Goal: Task Accomplishment & Management: Manage account settings

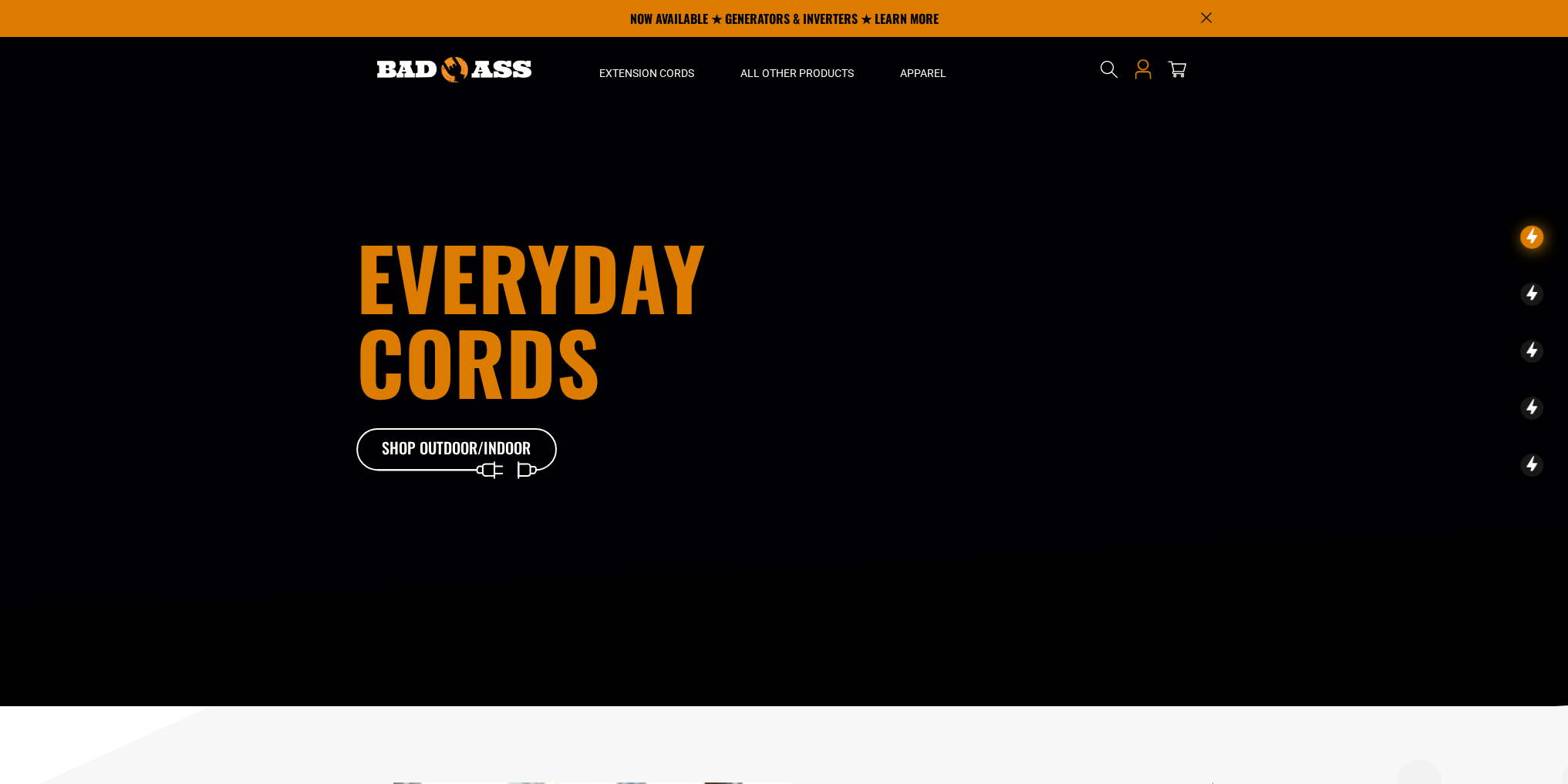
click at [1144, 69] on icon at bounding box center [1142, 69] width 20 height 20
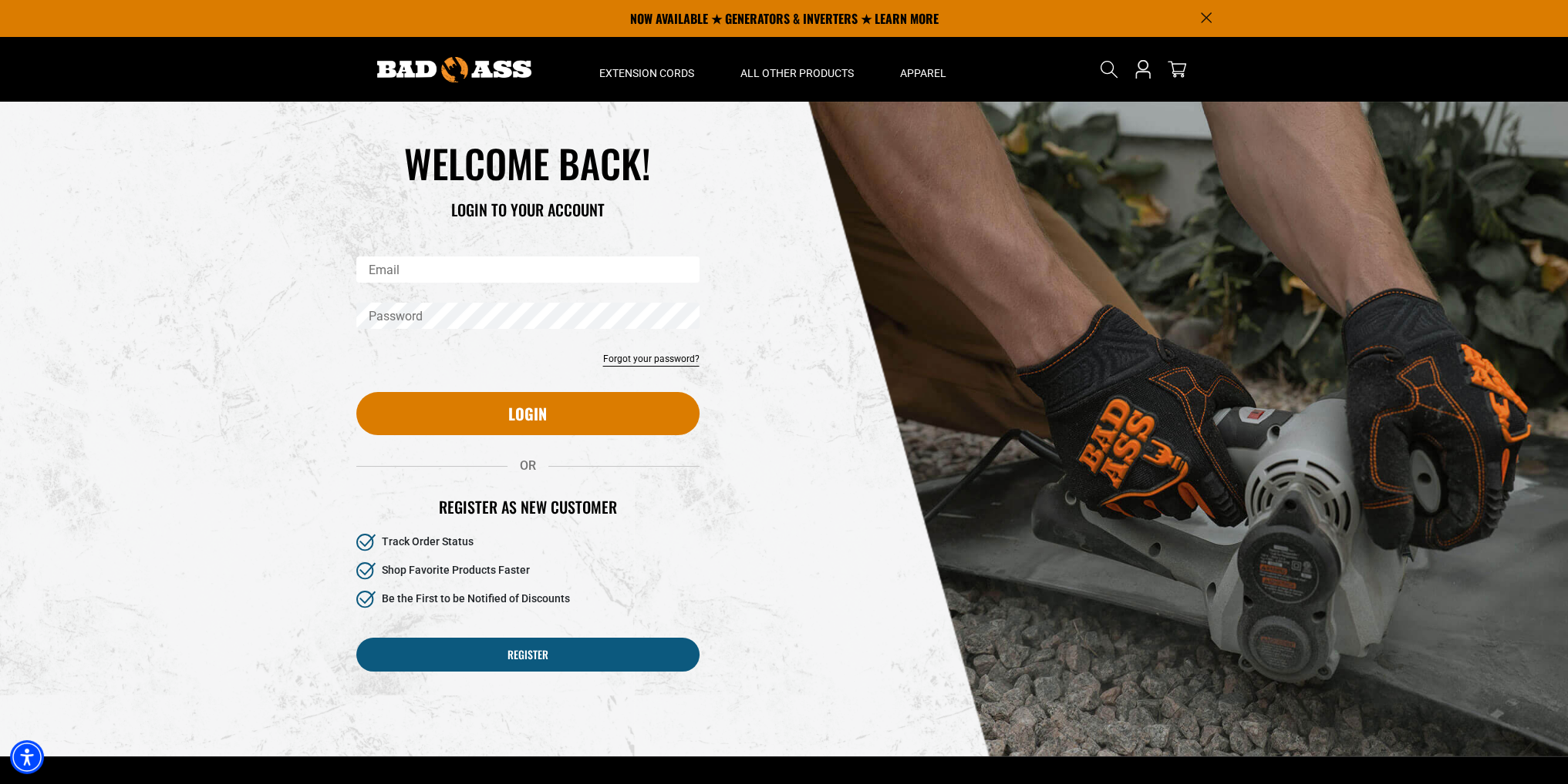
click at [474, 274] on input "Email" at bounding box center [528, 270] width 343 height 27
type input "**********"
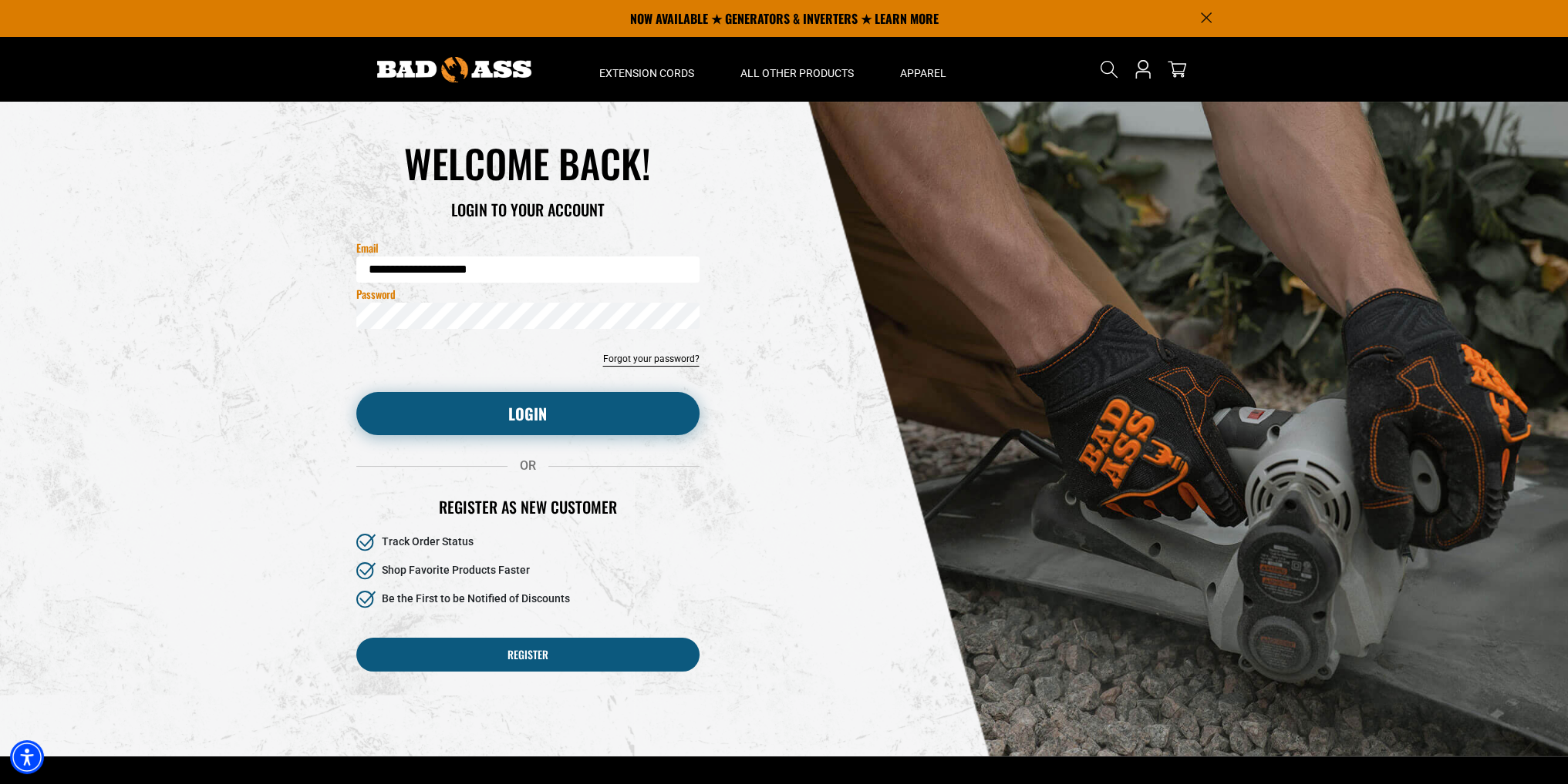
click at [459, 408] on button "Login" at bounding box center [528, 413] width 343 height 43
click at [587, 423] on button "Login" at bounding box center [528, 413] width 343 height 43
click at [527, 404] on button "Login" at bounding box center [528, 413] width 343 height 43
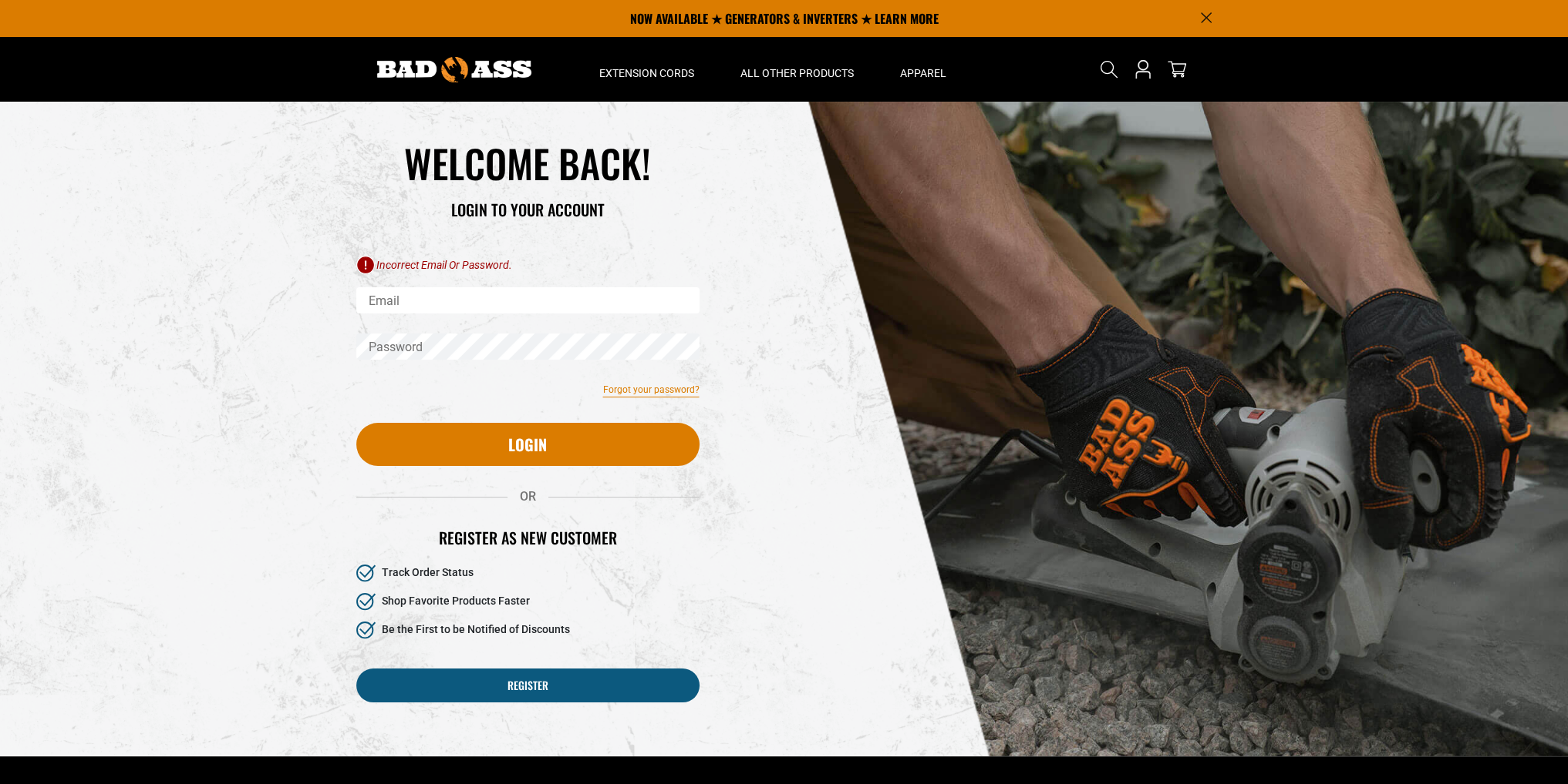
click at [643, 394] on link "Forgot your password?" at bounding box center [651, 390] width 96 height 14
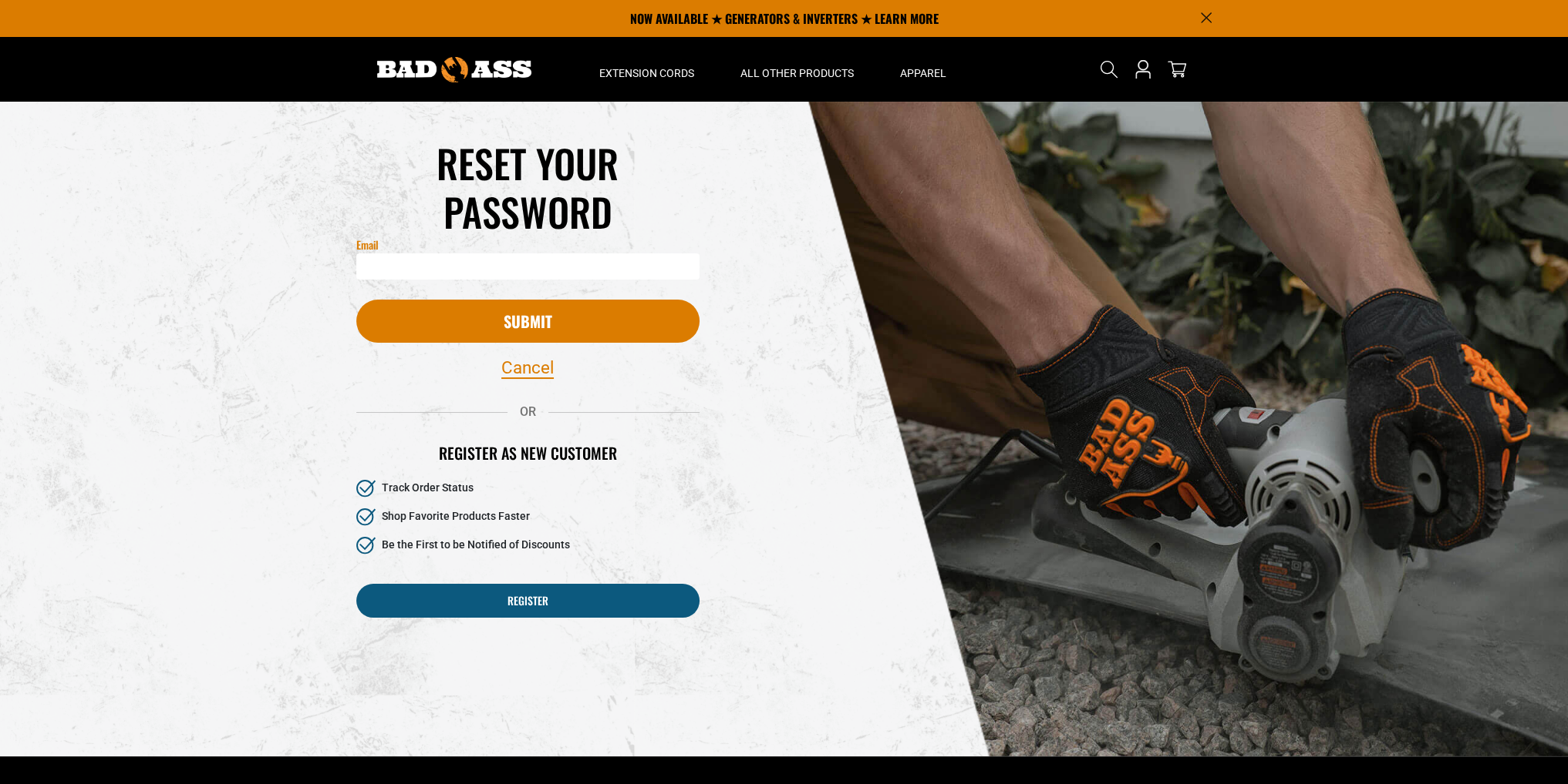
click at [383, 268] on input "Email" at bounding box center [528, 267] width 343 height 27
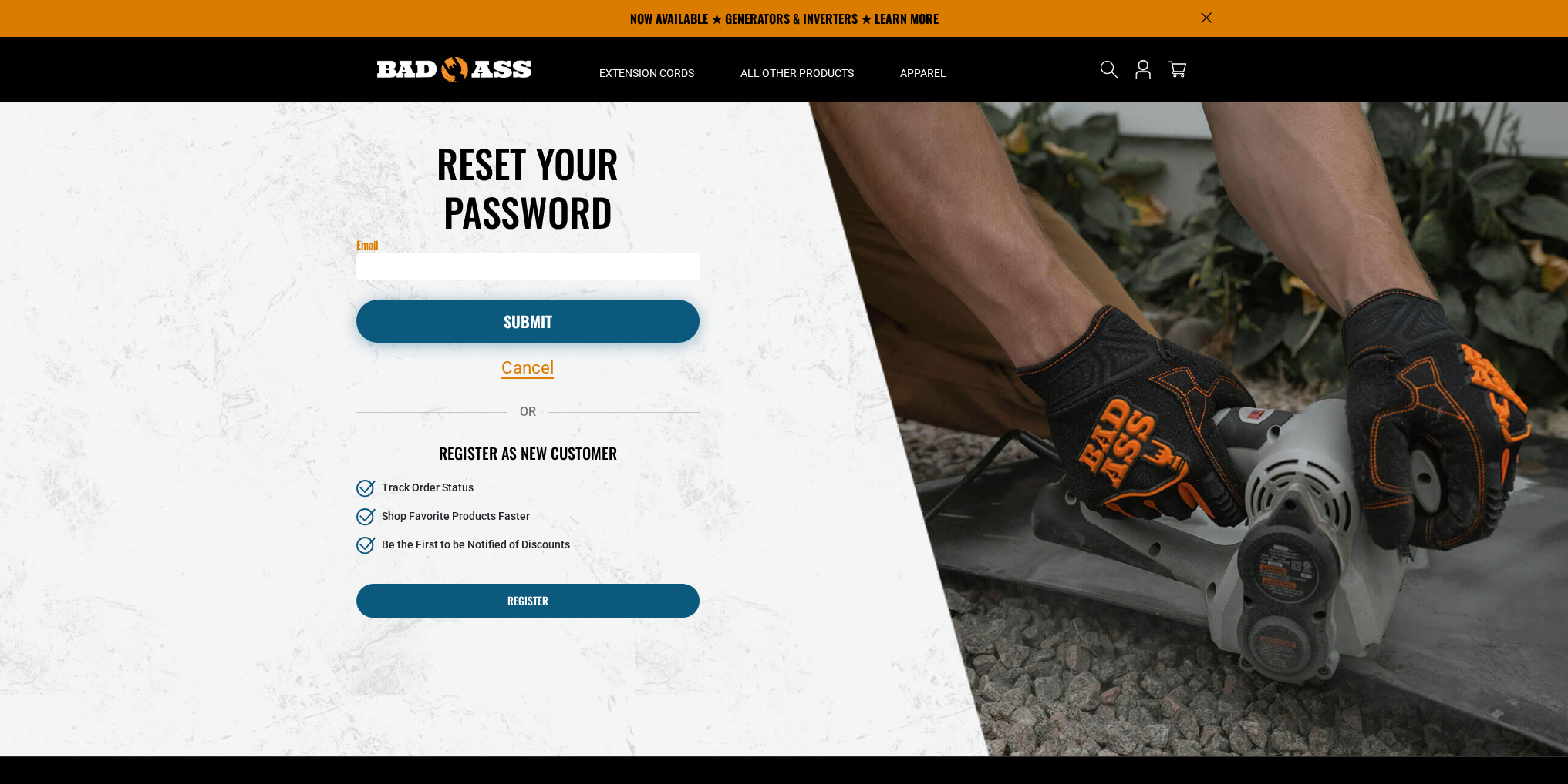
type input "**********"
click at [486, 318] on button "Submit" at bounding box center [528, 321] width 343 height 43
click at [594, 321] on button "Submit" at bounding box center [528, 321] width 343 height 43
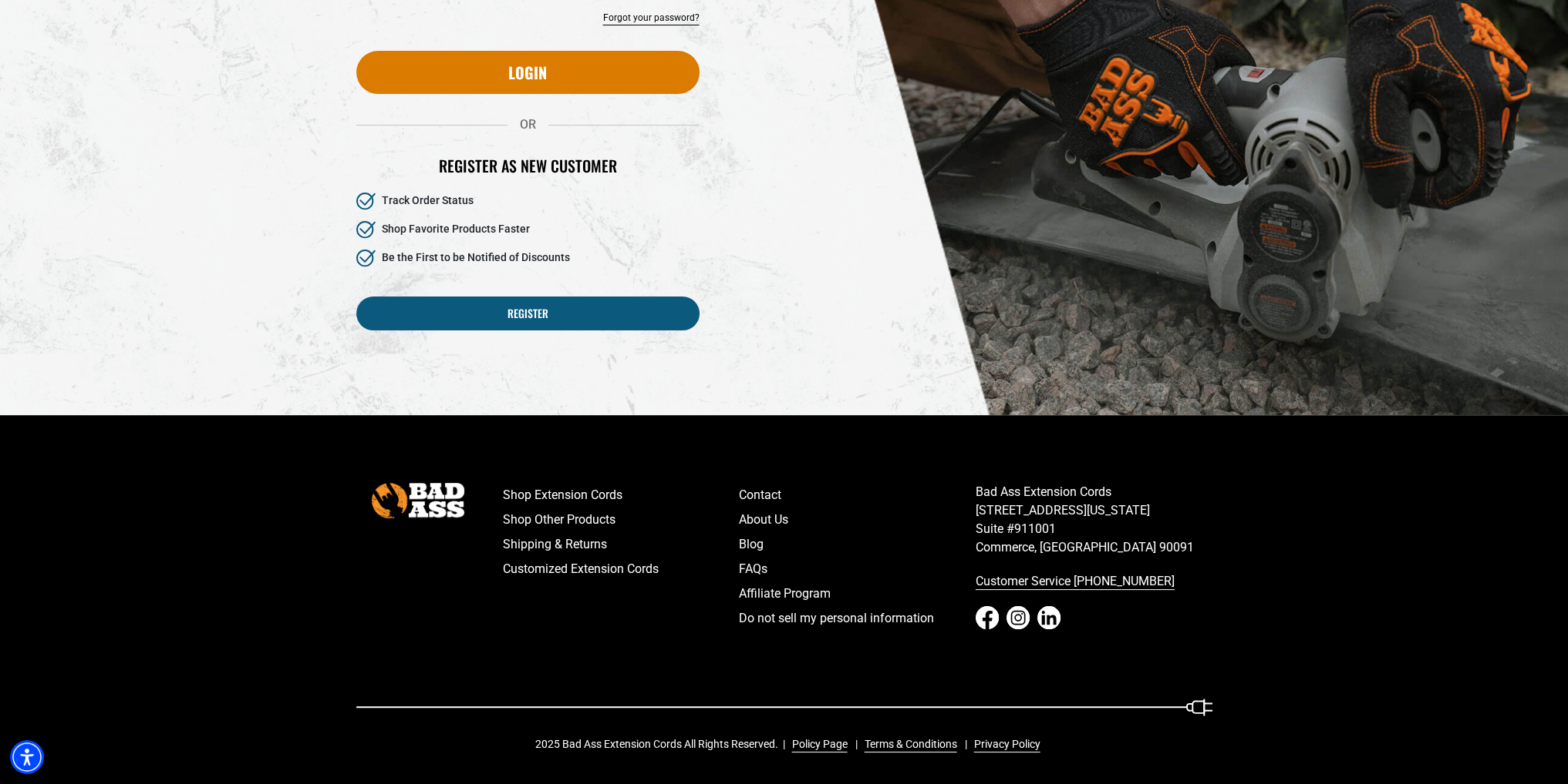
scroll to position [33, 0]
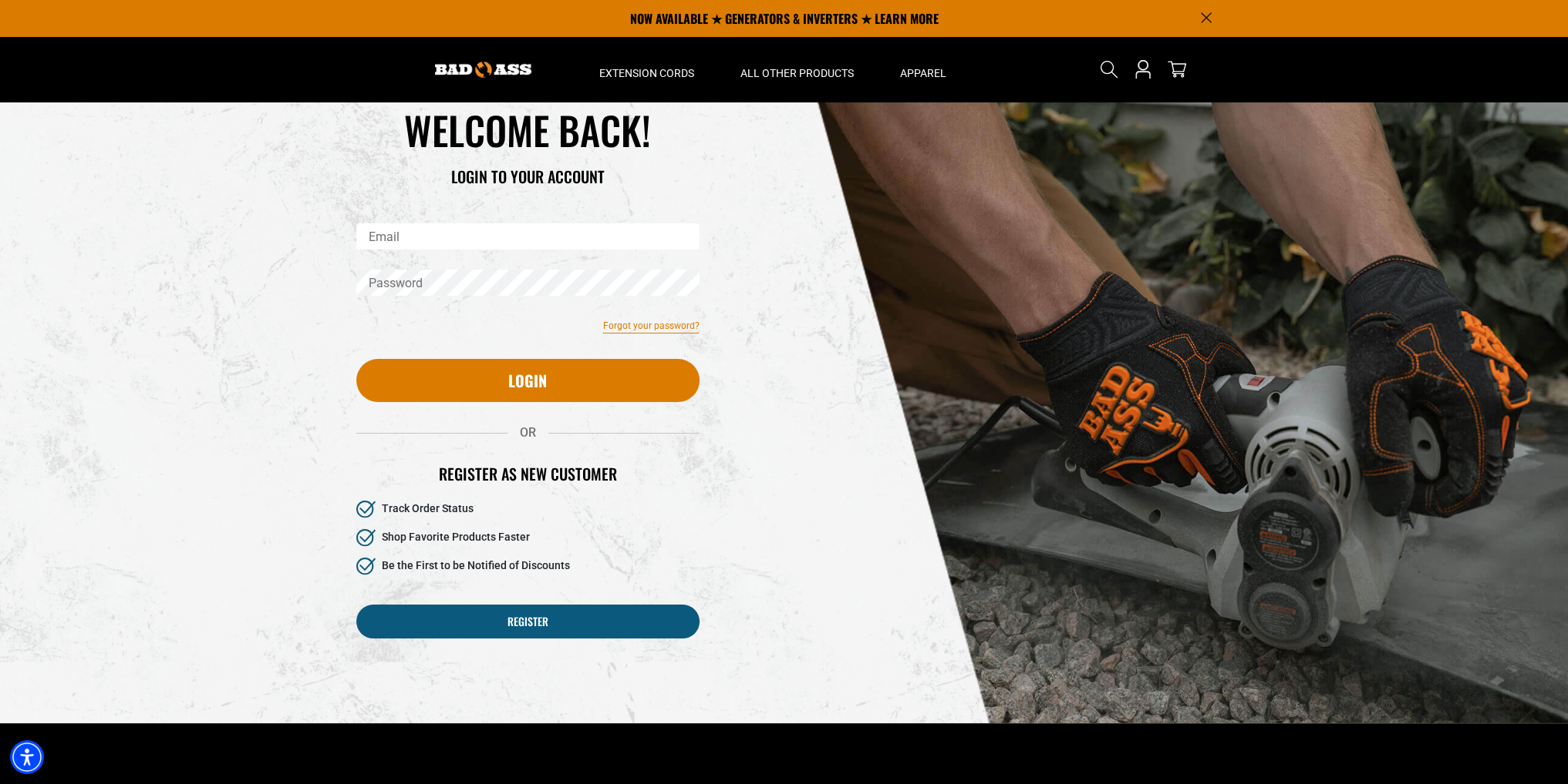
click at [674, 329] on link "Forgot your password?" at bounding box center [651, 326] width 96 height 14
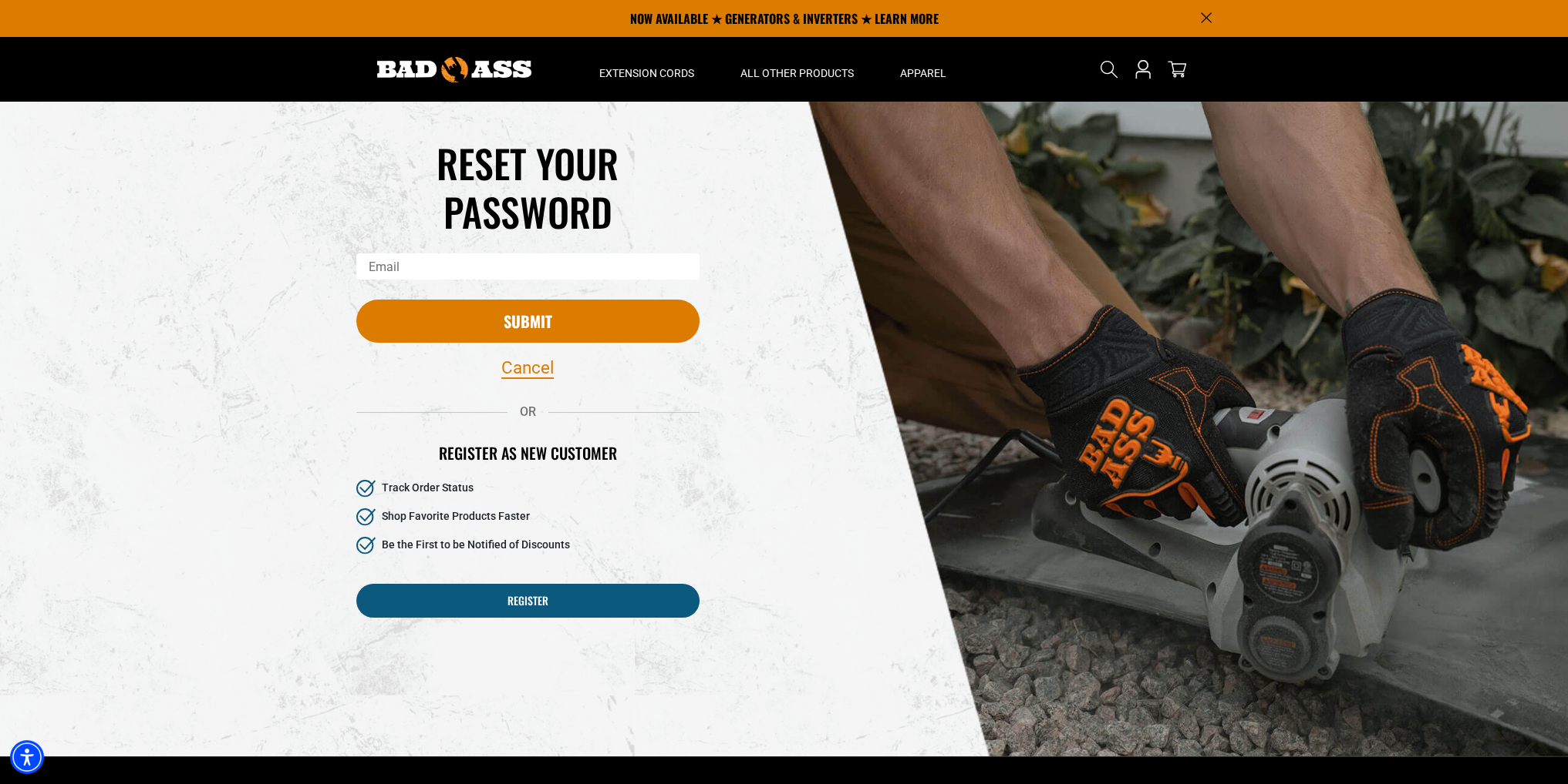
click at [460, 268] on input "Email" at bounding box center [528, 267] width 343 height 27
type input "**********"
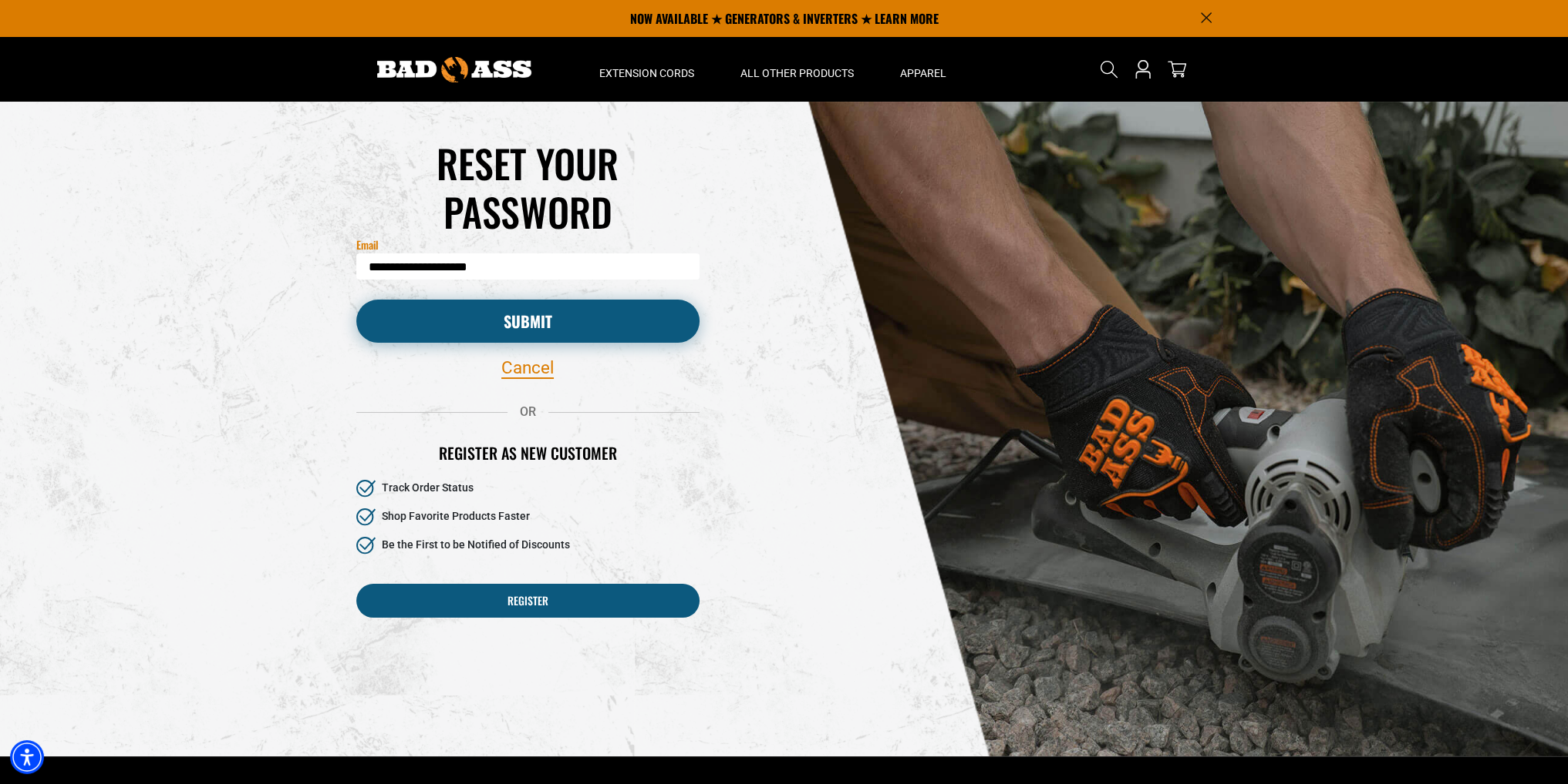
click at [538, 316] on button "Submit" at bounding box center [528, 321] width 343 height 43
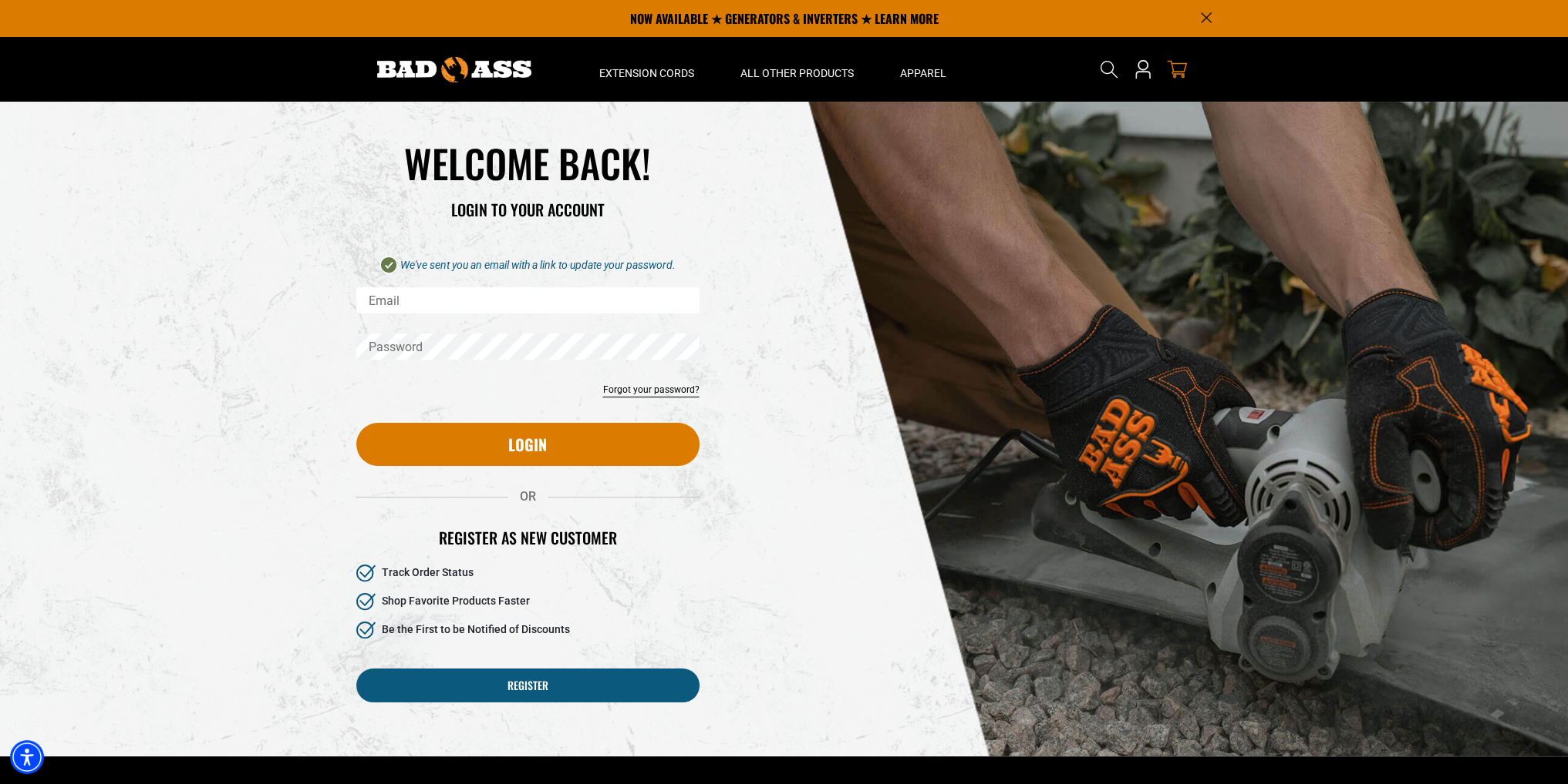
click at [1181, 68] on icon "cart" at bounding box center [1176, 69] width 20 height 20
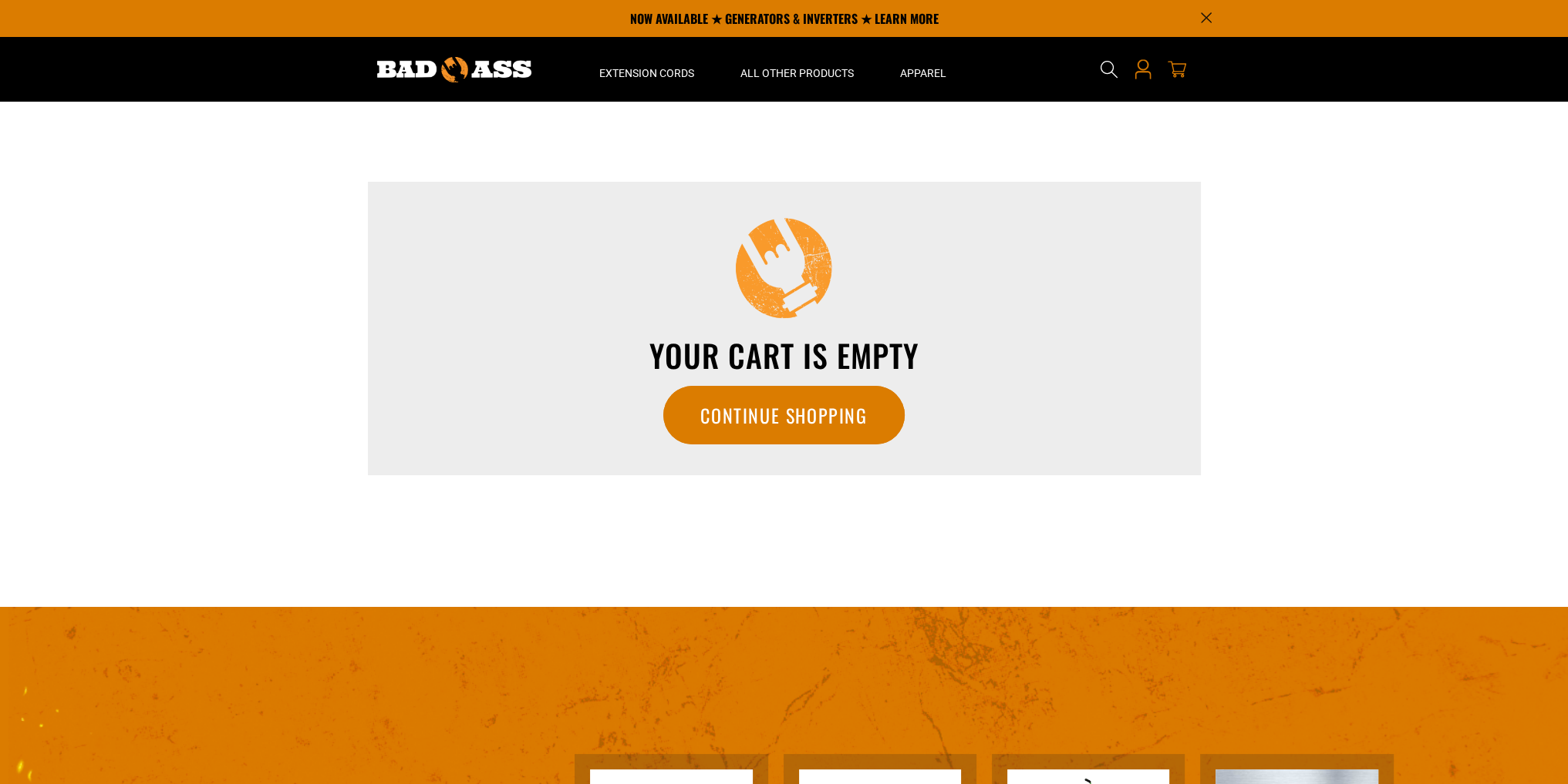
click at [1143, 64] on icon at bounding box center [1142, 69] width 20 height 20
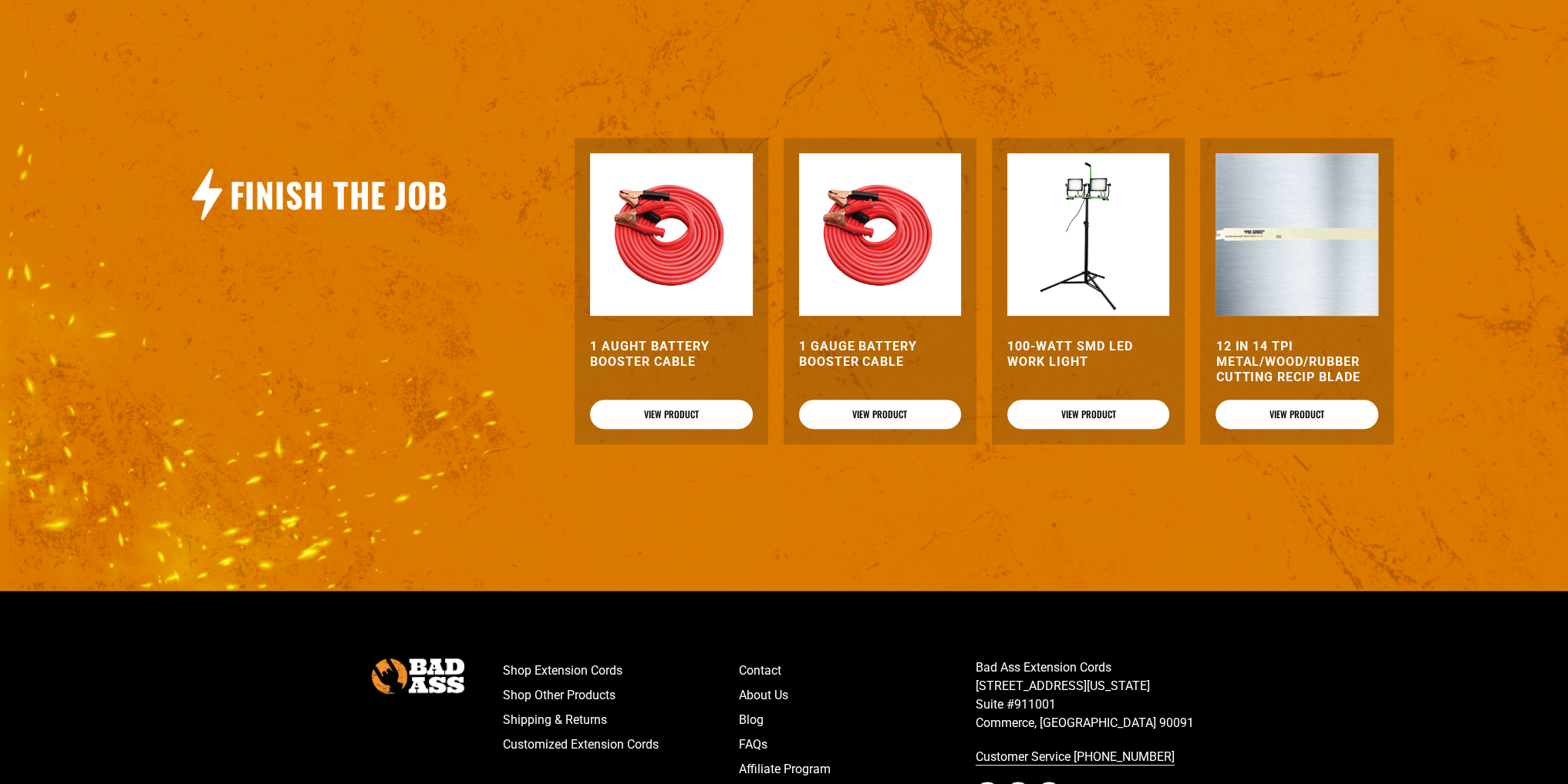
scroll to position [793, 0]
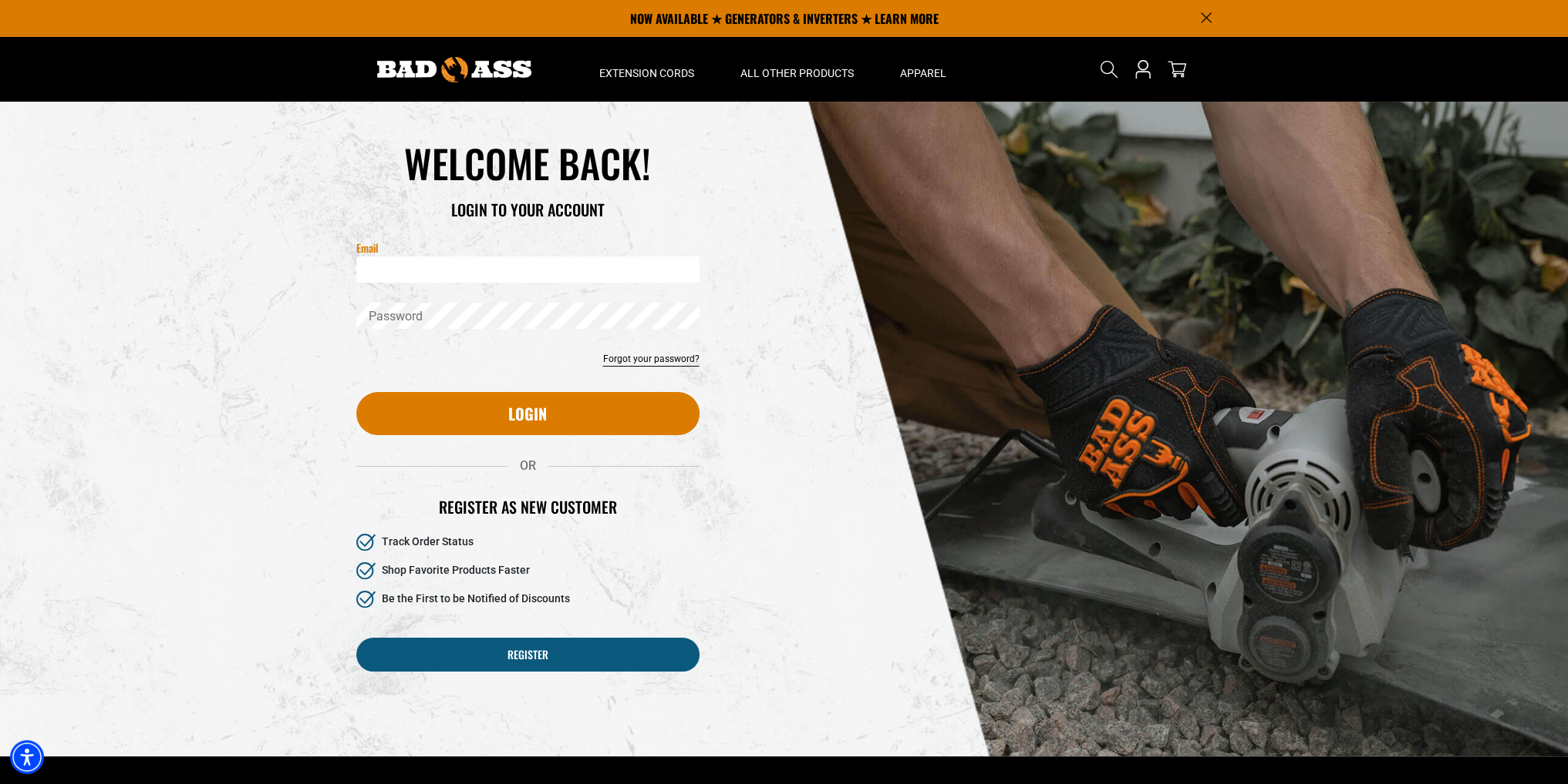
click at [511, 273] on input "Email" at bounding box center [528, 270] width 343 height 27
type input "**********"
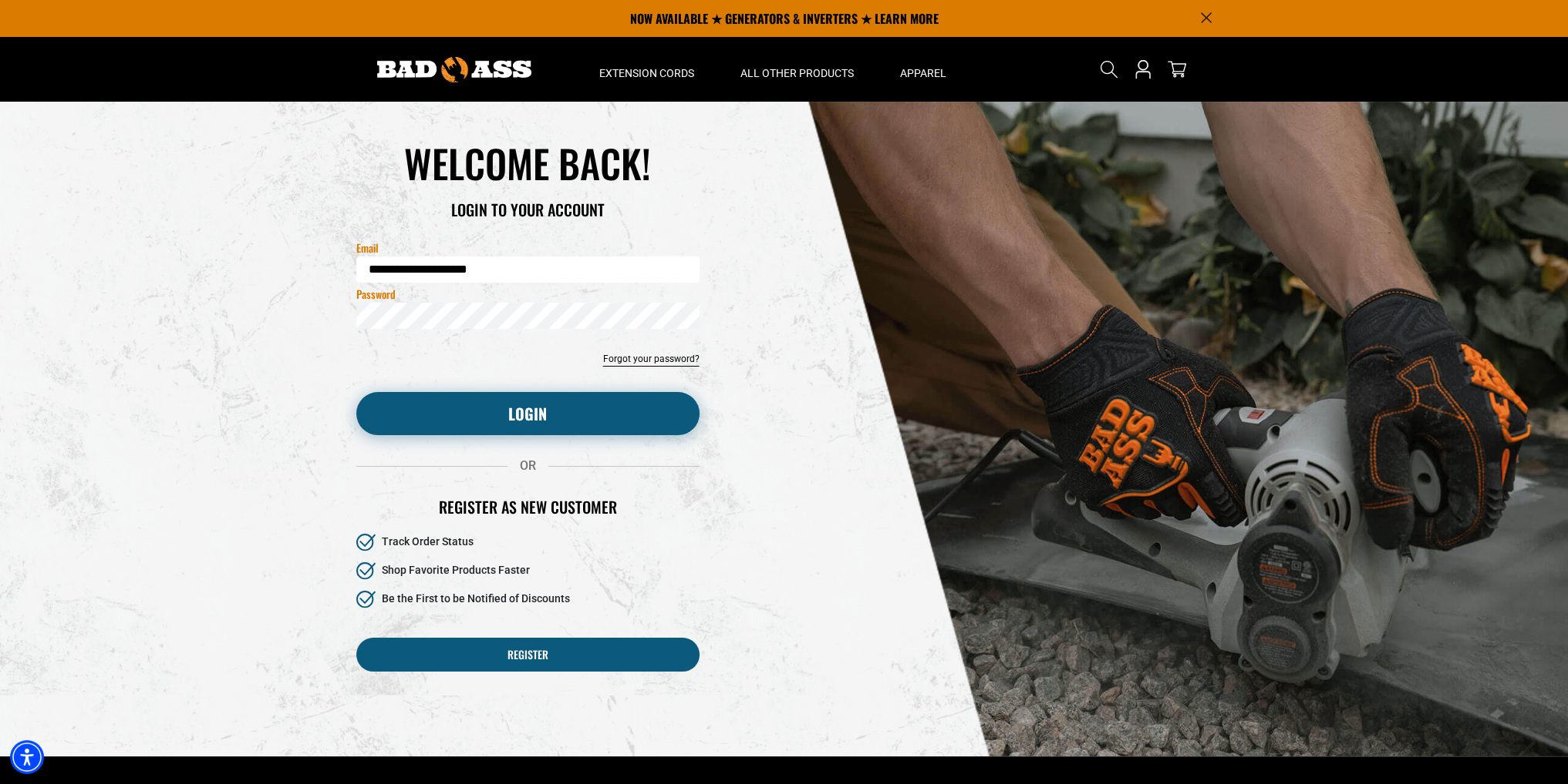
click at [583, 411] on button "Login" at bounding box center [528, 413] width 343 height 43
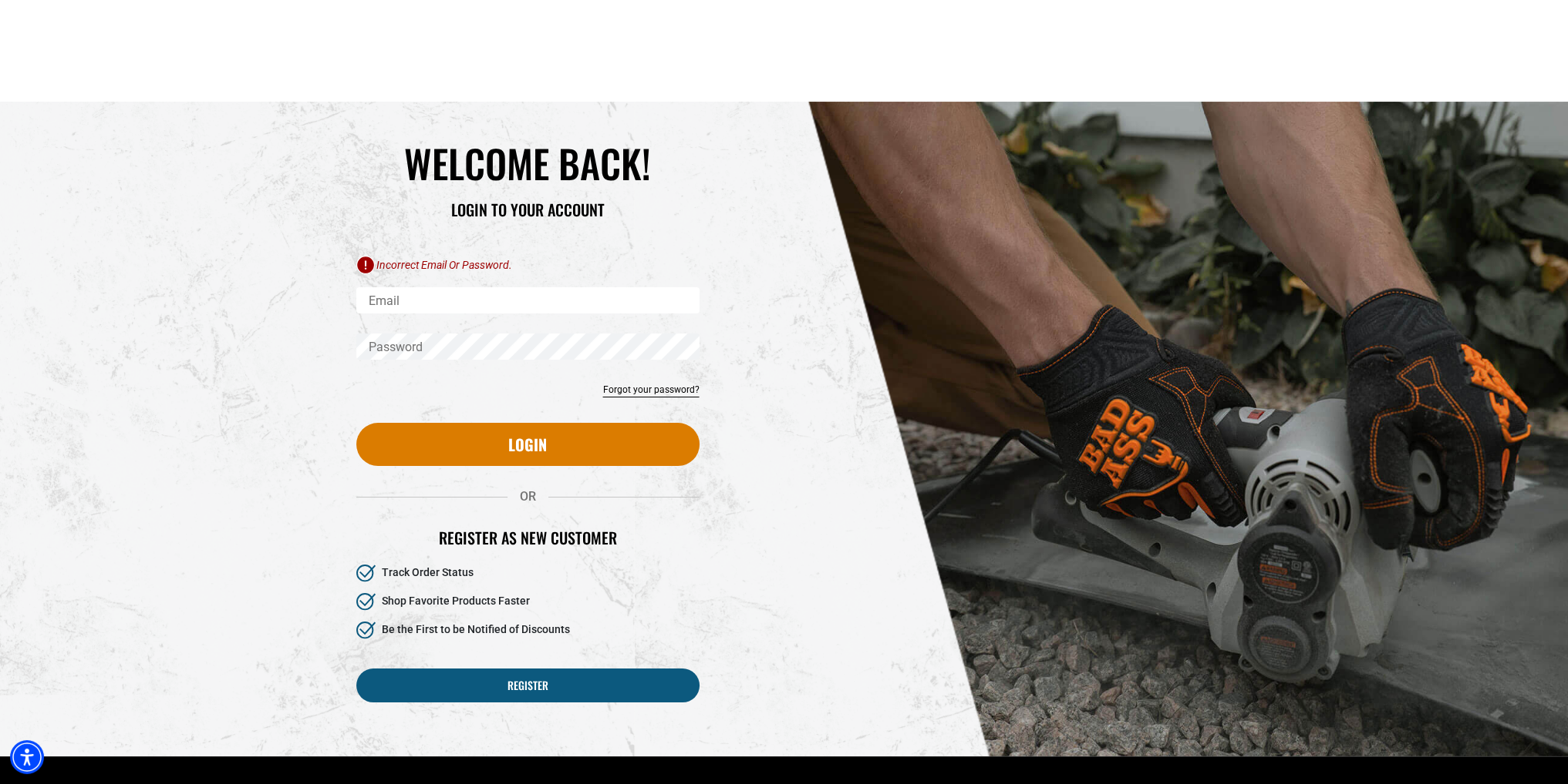
scroll to position [309, 0]
